Goal: Check status: Check status

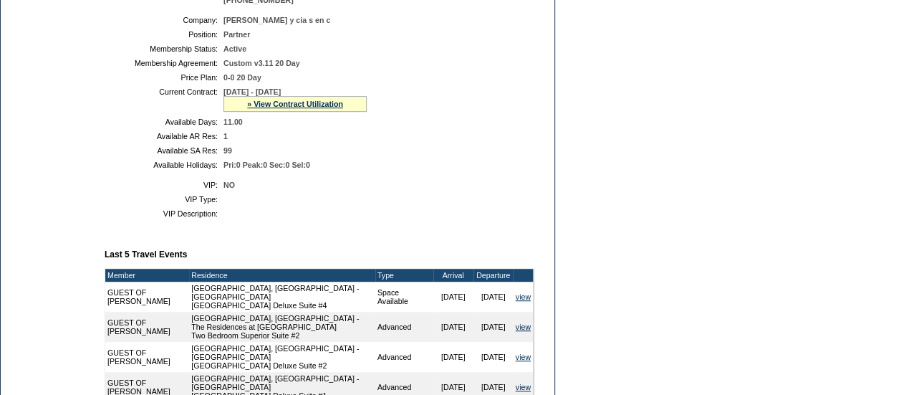
scroll to position [282, 0]
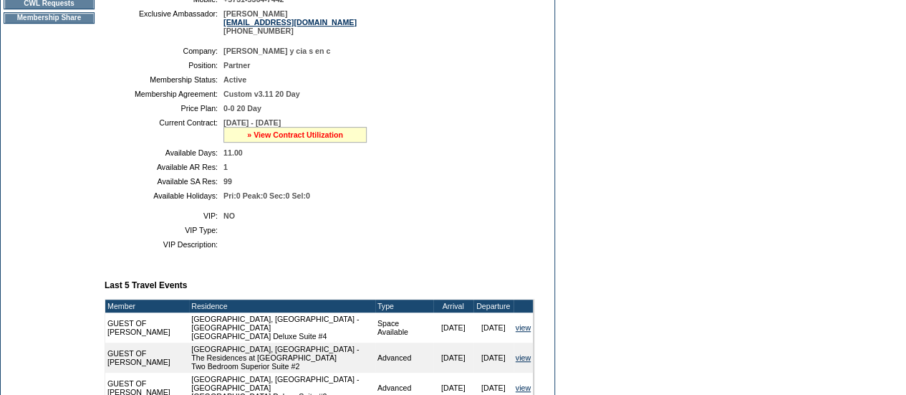
click at [320, 139] on link "» View Contract Utilization" at bounding box center [295, 134] width 96 height 9
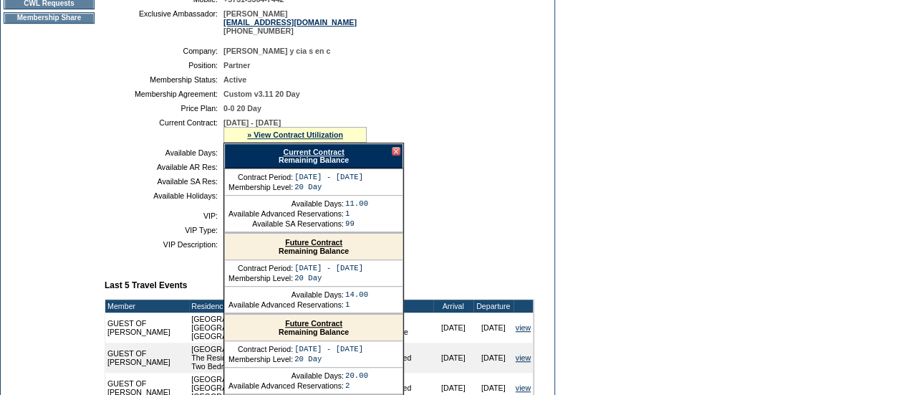
click at [320, 164] on div "Current Contract Remaining Balance" at bounding box center [313, 155] width 179 height 25
click at [317, 156] on link "Current Contract" at bounding box center [313, 152] width 61 height 9
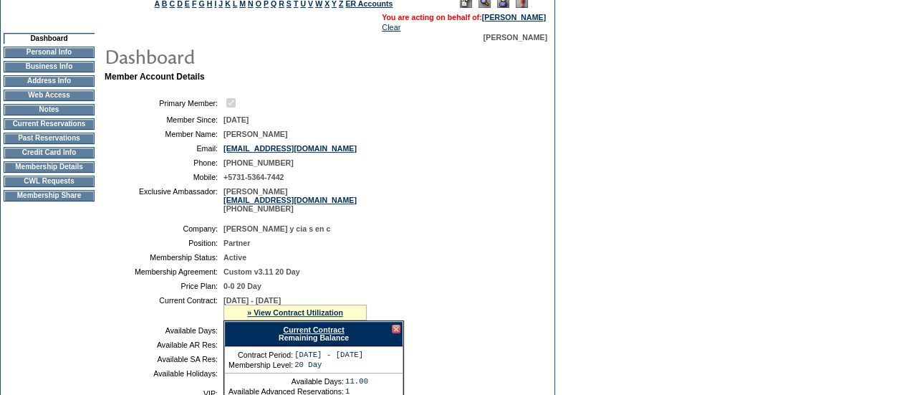
scroll to position [97, 0]
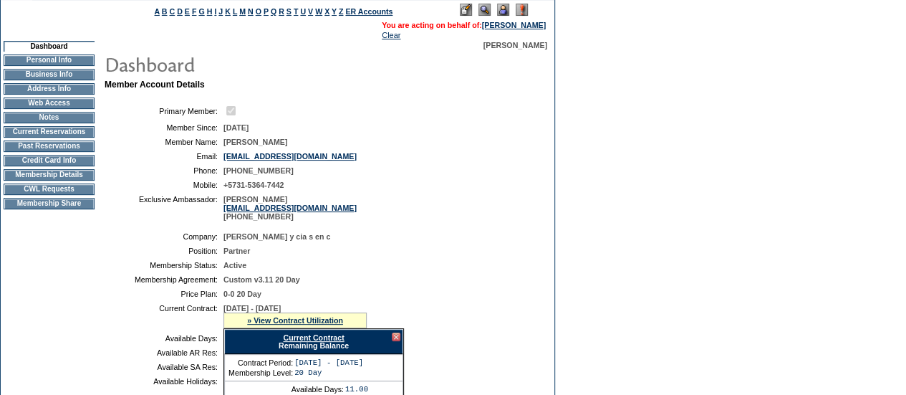
click at [70, 181] on td "Membership Details" at bounding box center [49, 174] width 91 height 11
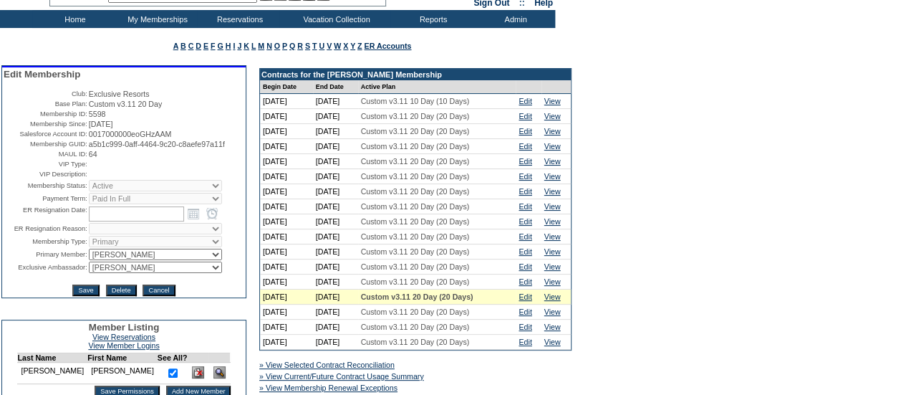
scroll to position [27, 0]
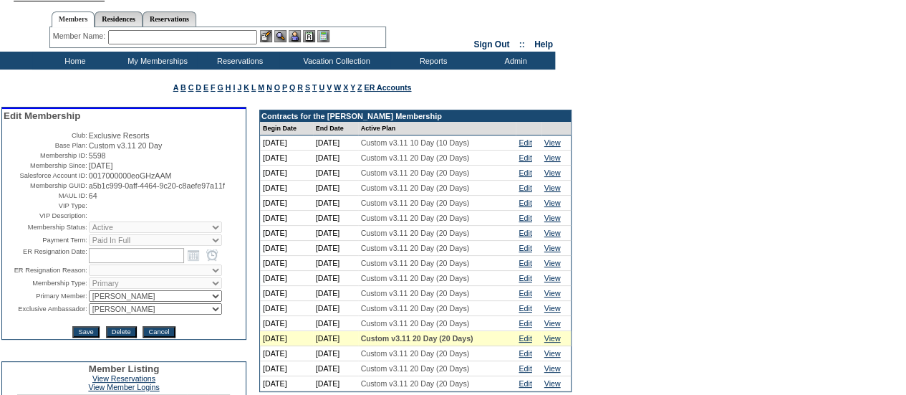
click at [64, 57] on td "Home" at bounding box center [73, 61] width 82 height 18
